Goal: Complete application form

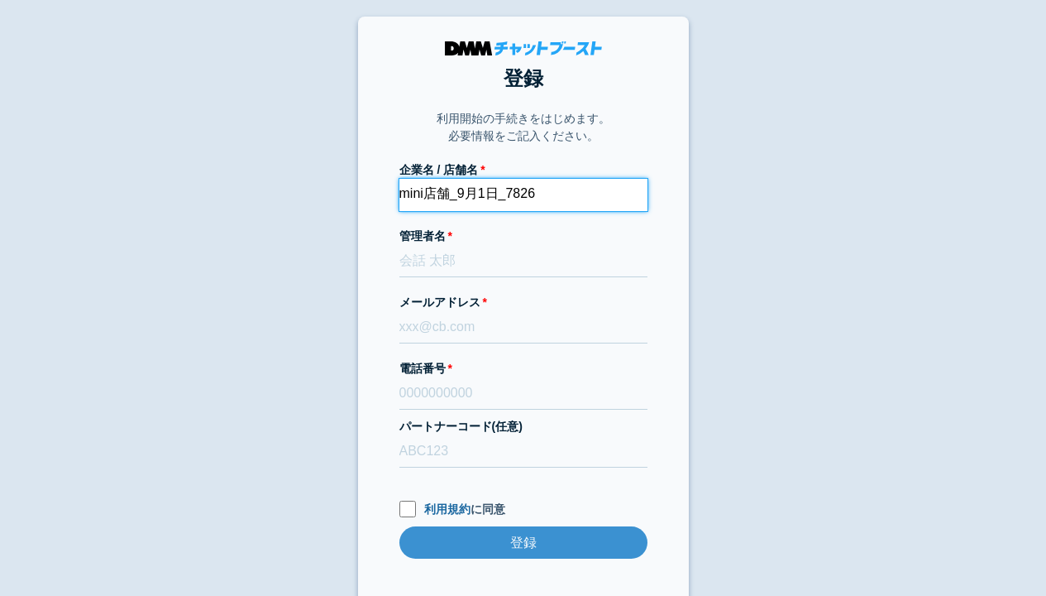
type input "mini店舗_9月1日_7826"
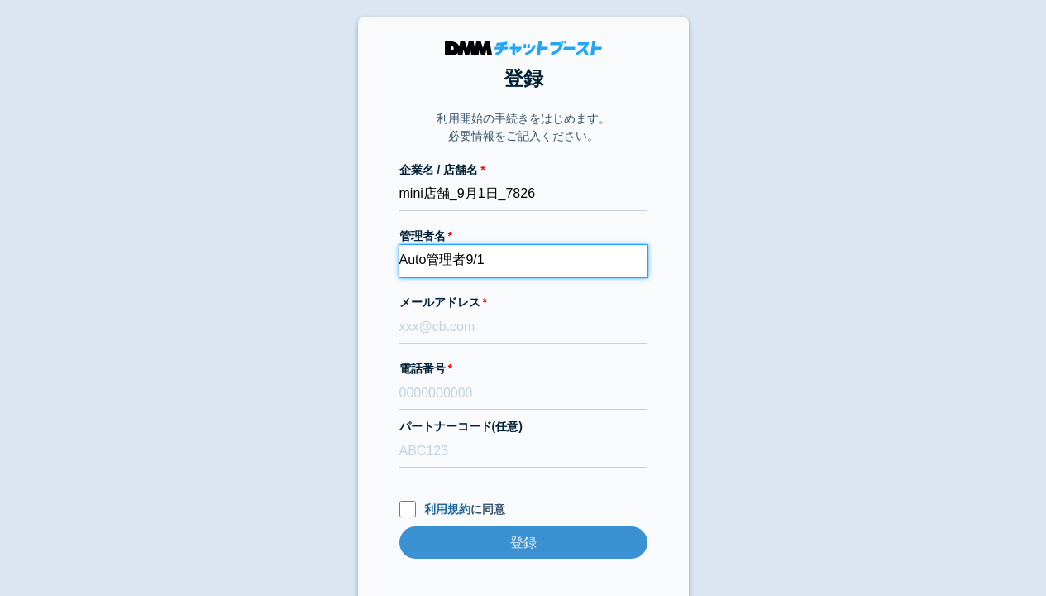
type input "Auto管理者9/1"
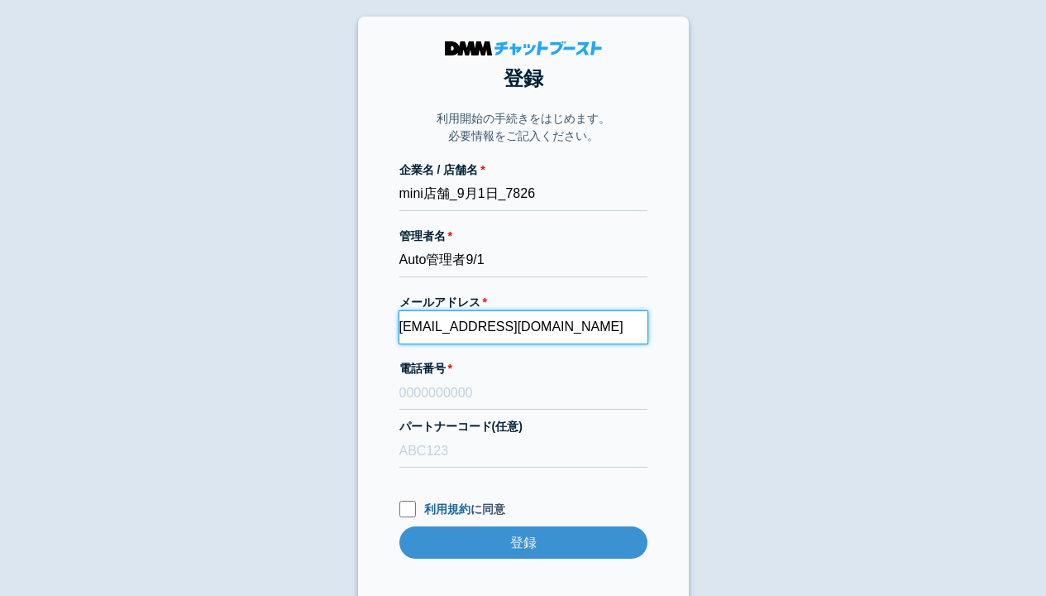
type input "[EMAIL_ADDRESS][DOMAIN_NAME]"
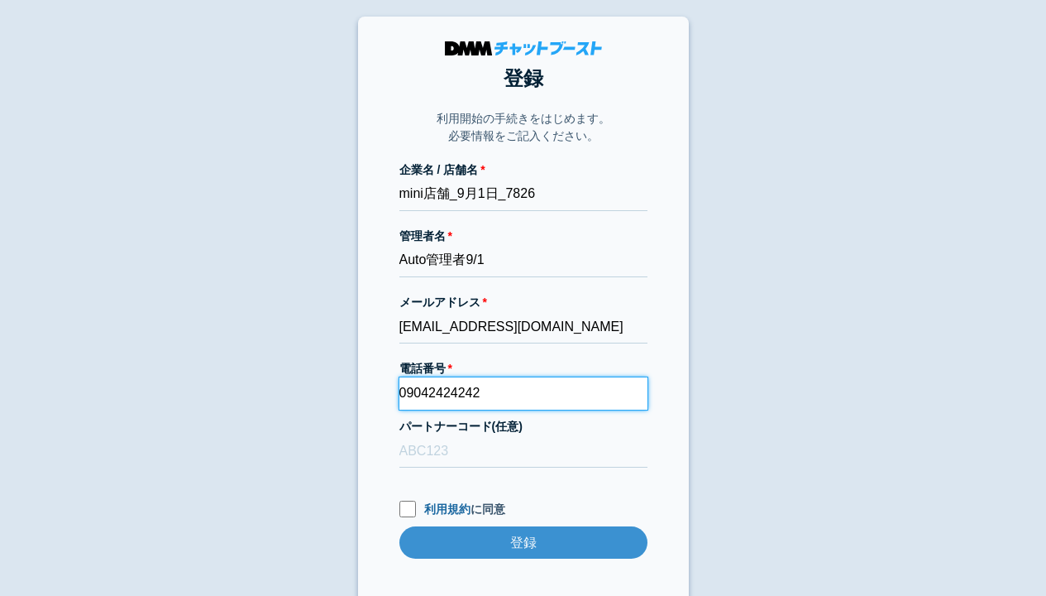
type input "09042424242"
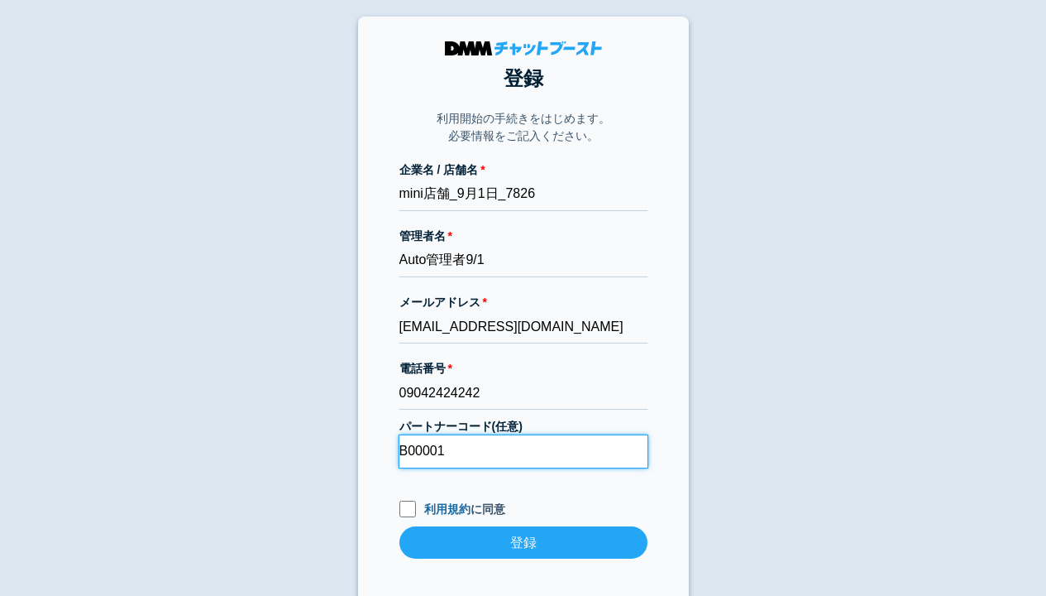
type input "B00001"
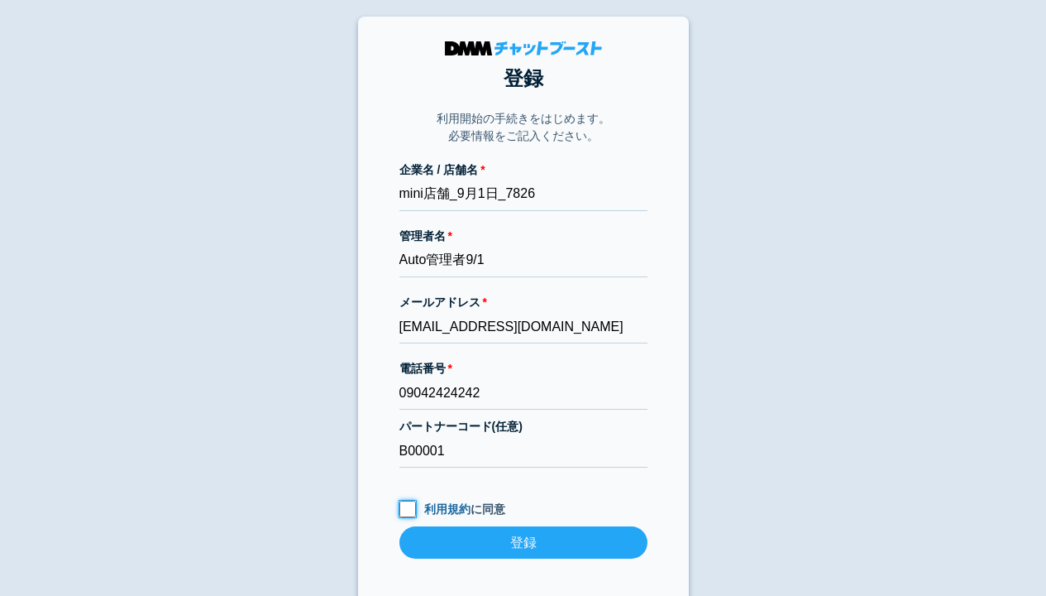
click at [407, 508] on input "利用規約 に同意" at bounding box center [407, 508] width 17 height 17
checkbox input "true"
click at [523, 542] on input "登録" at bounding box center [523, 542] width 248 height 32
